Goal: Information Seeking & Learning: Learn about a topic

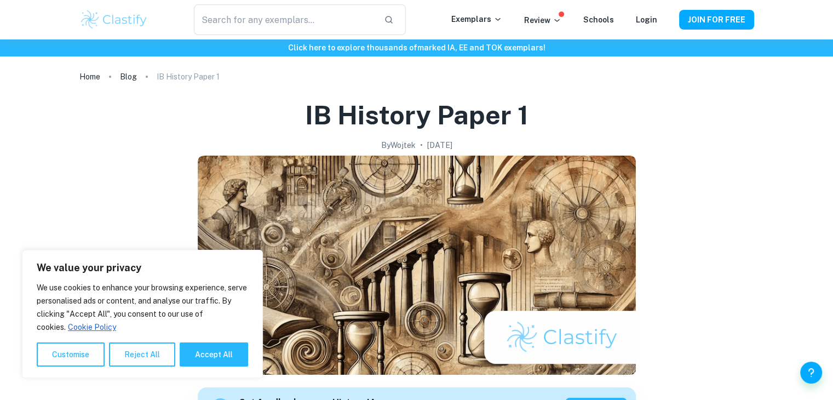
click at [381, 147] on h2 "By Wojtek" at bounding box center [398, 145] width 34 height 12
click at [221, 342] on button "Accept All" at bounding box center [214, 354] width 68 height 24
checkbox input "true"
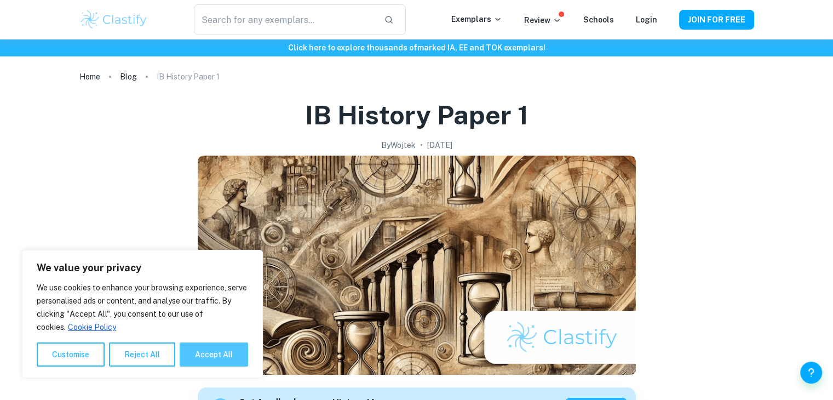
checkbox input "true"
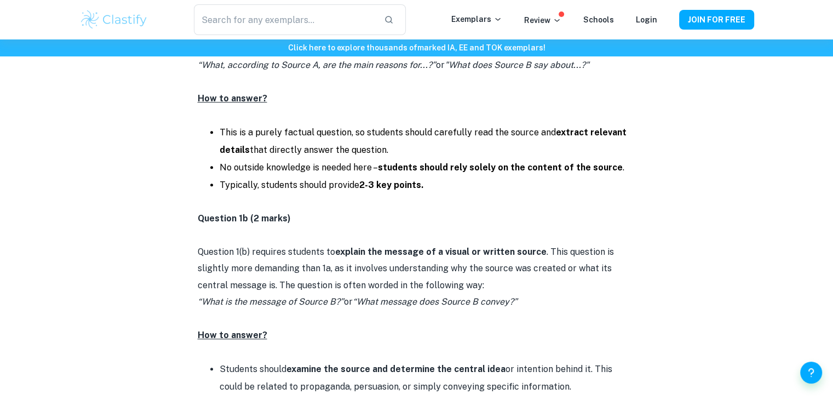
scroll to position [876, 0]
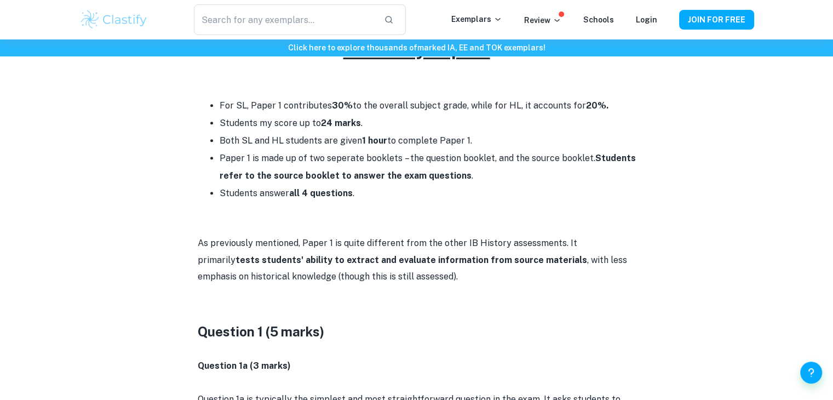
scroll to position [821, 0]
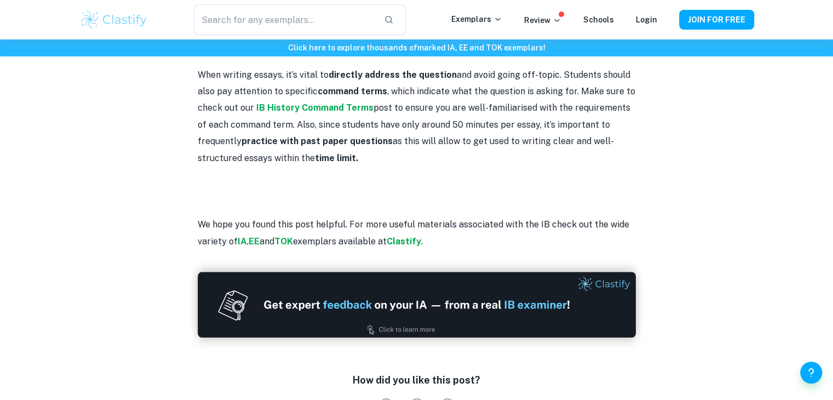
scroll to position [1150, 0]
